Goal: Navigation & Orientation: Find specific page/section

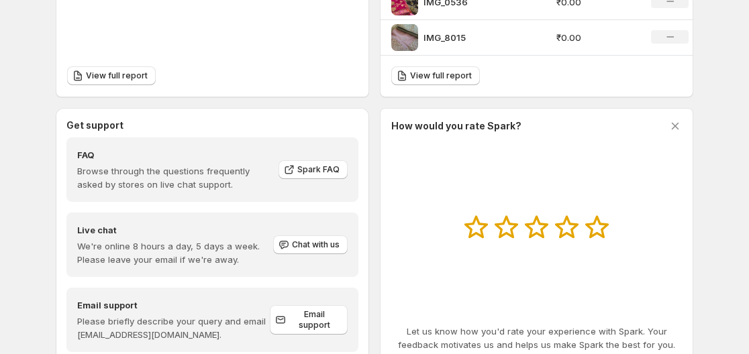
scroll to position [637, 0]
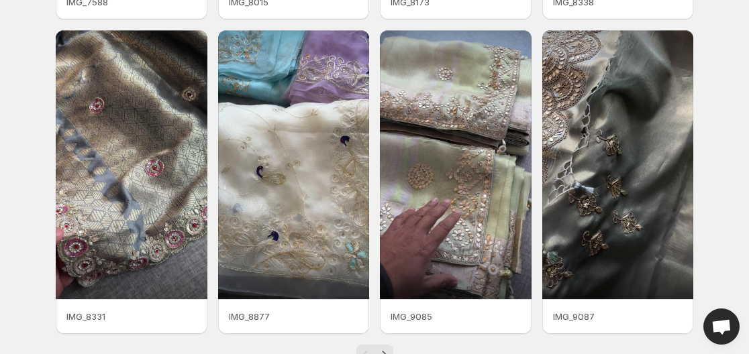
scroll to position [377, 0]
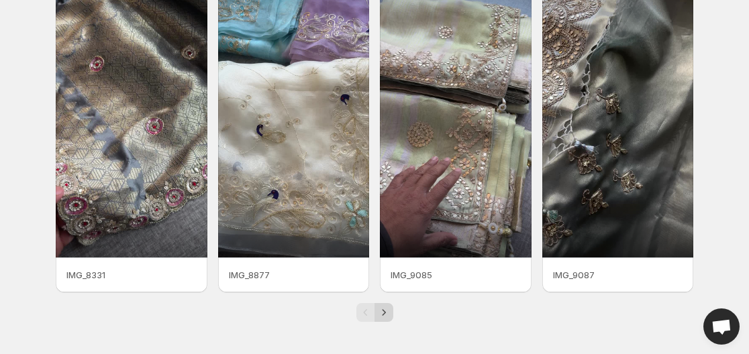
click at [387, 309] on icon "Next" at bounding box center [383, 312] width 13 height 13
